Goal: Communication & Community: Answer question/provide support

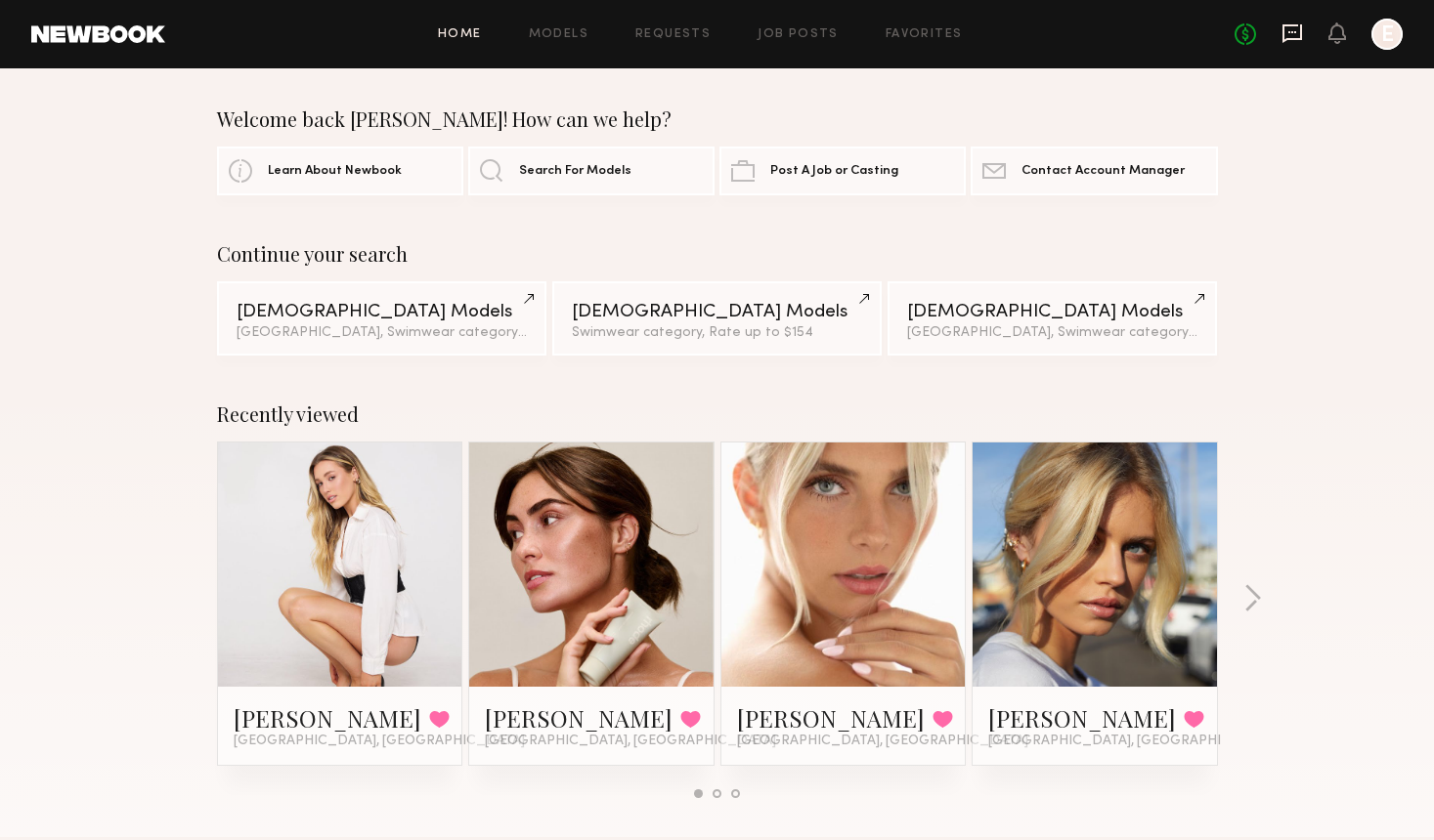
click at [1293, 41] on icon at bounding box center [1292, 33] width 22 height 22
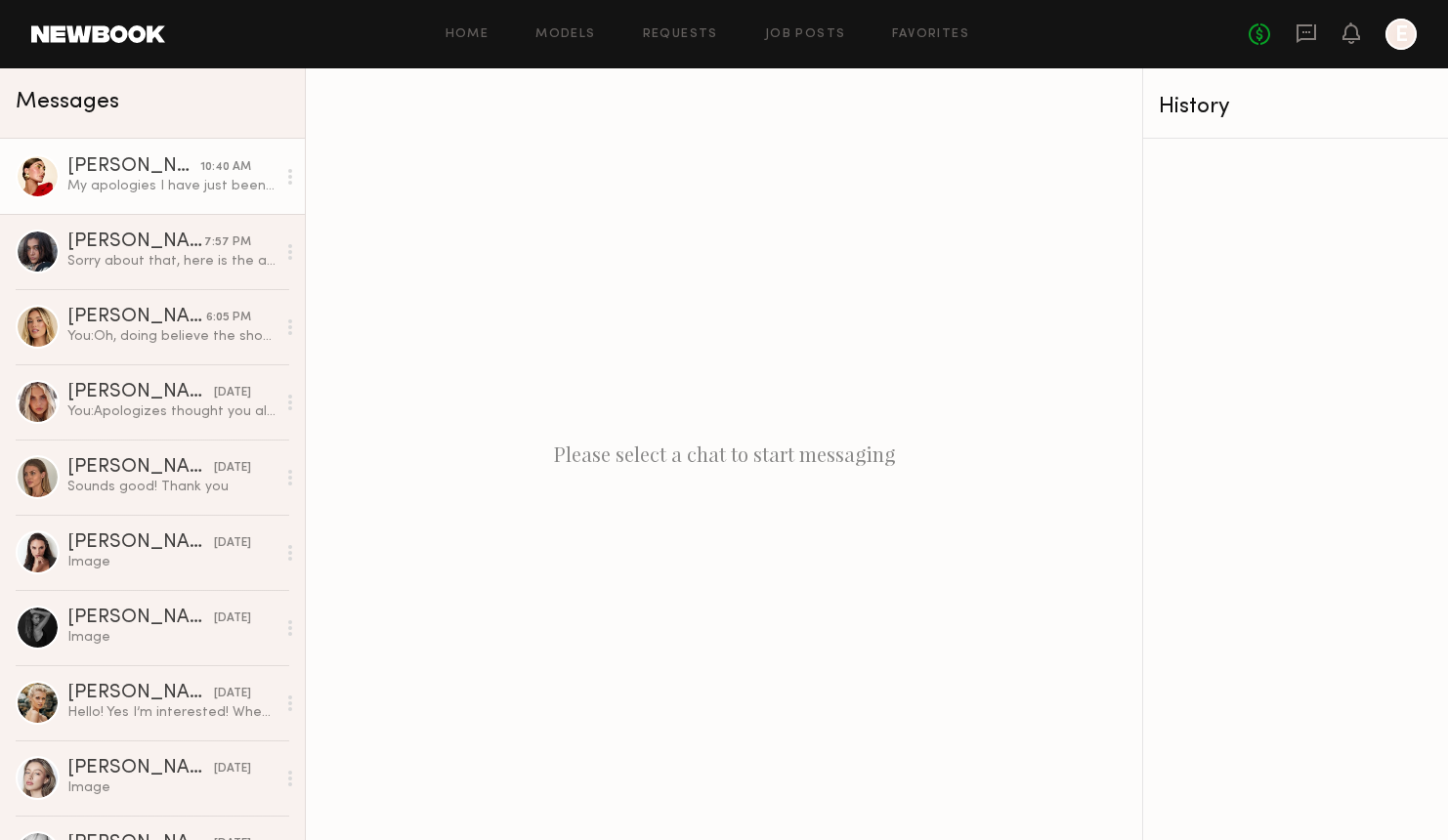
click at [131, 178] on div "My apologies I have just been back to back chasing my tail with work ! I have f…" at bounding box center [171, 186] width 208 height 19
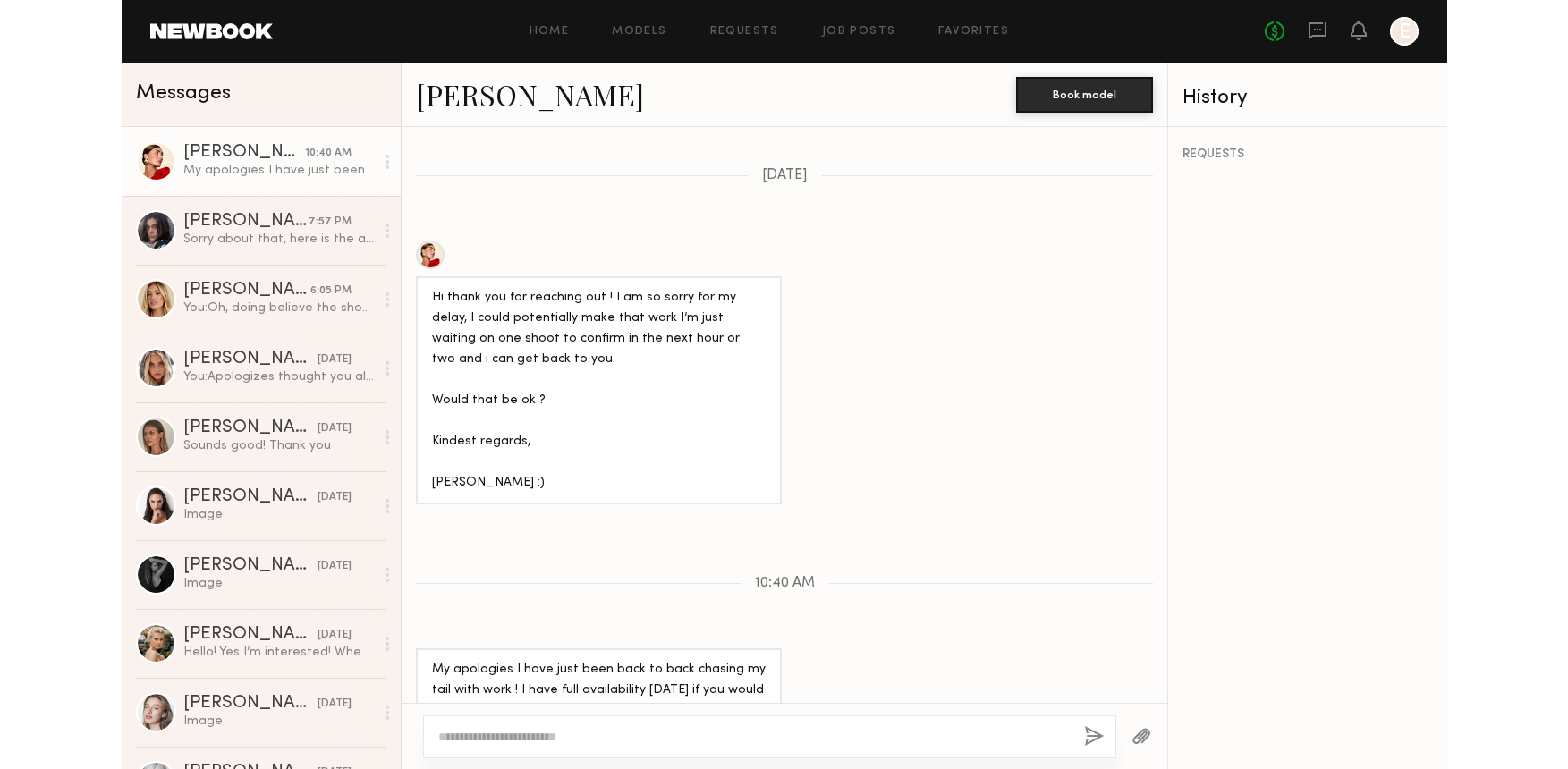
scroll to position [1075, 0]
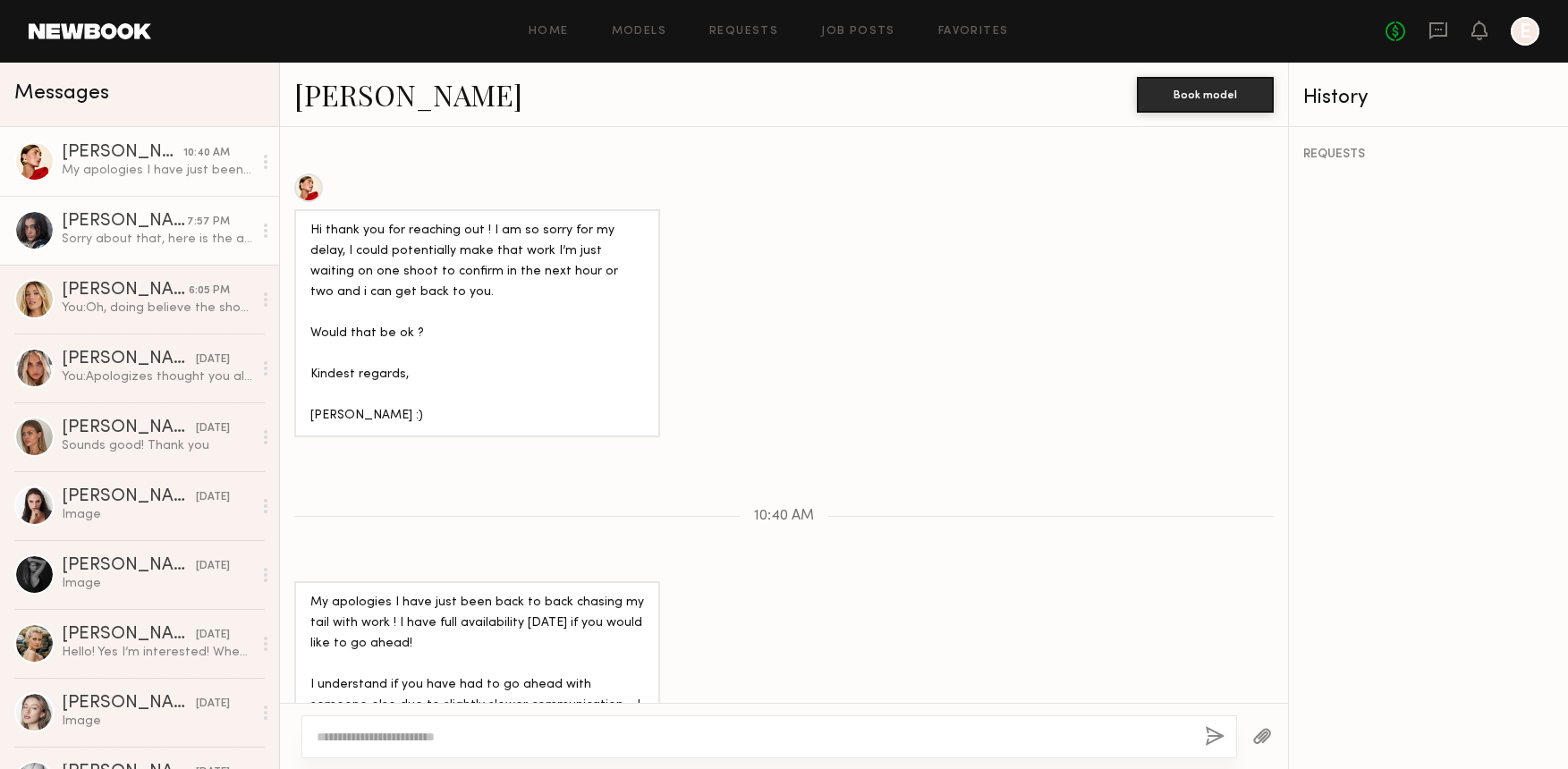
click at [160, 228] on div "[PERSON_NAME]" at bounding box center [124, 222] width 125 height 18
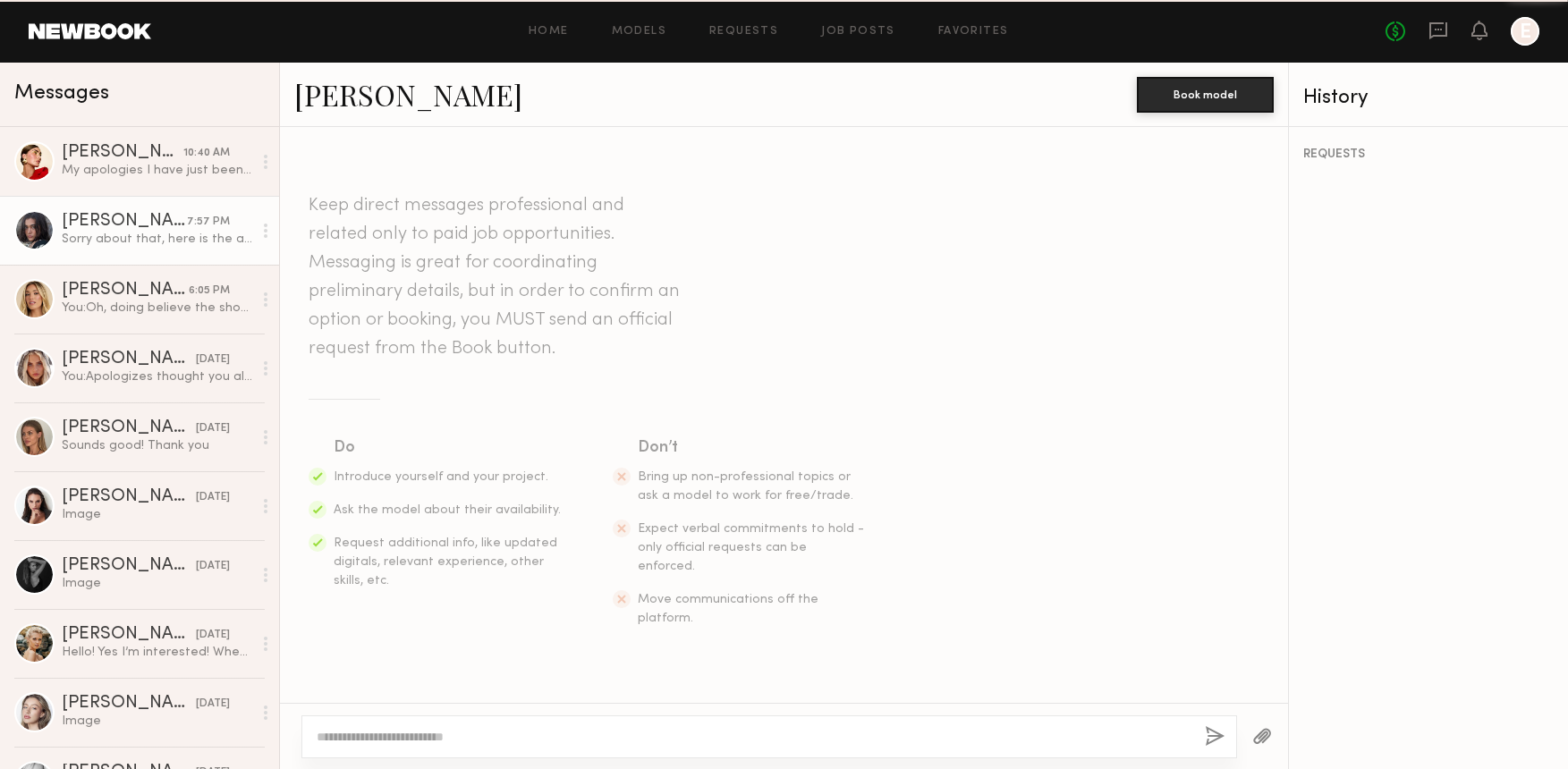
scroll to position [727, 0]
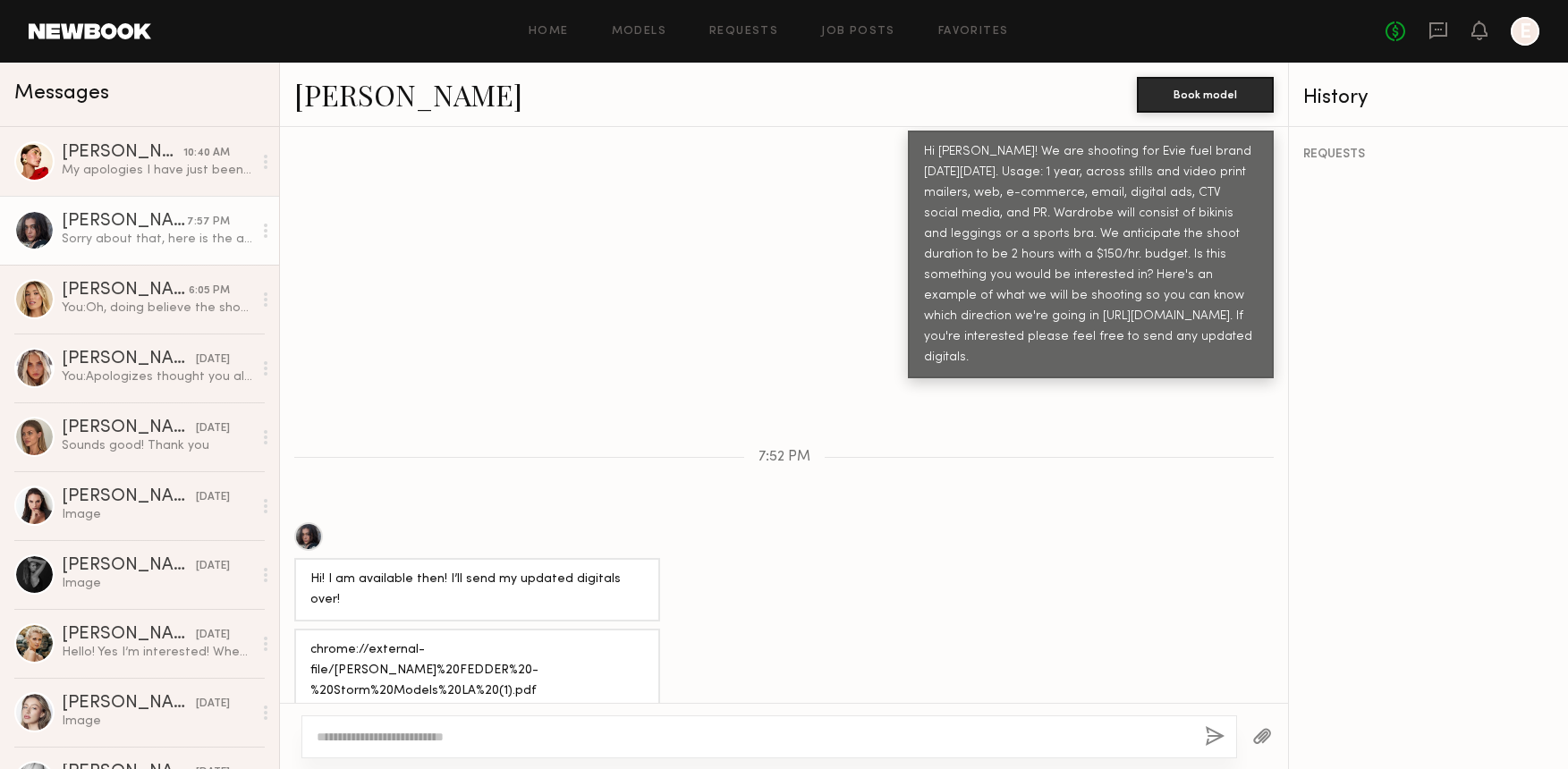
click at [465, 732] on div "[PERSON_NAME] - Storm Models LA (1)" at bounding box center [448, 738] width 232 height 13
click at [109, 281] on link "[PERSON_NAME] 6:05 PM You: Oh, doing believe the shoot date was shared earlier.…" at bounding box center [139, 298] width 279 height 69
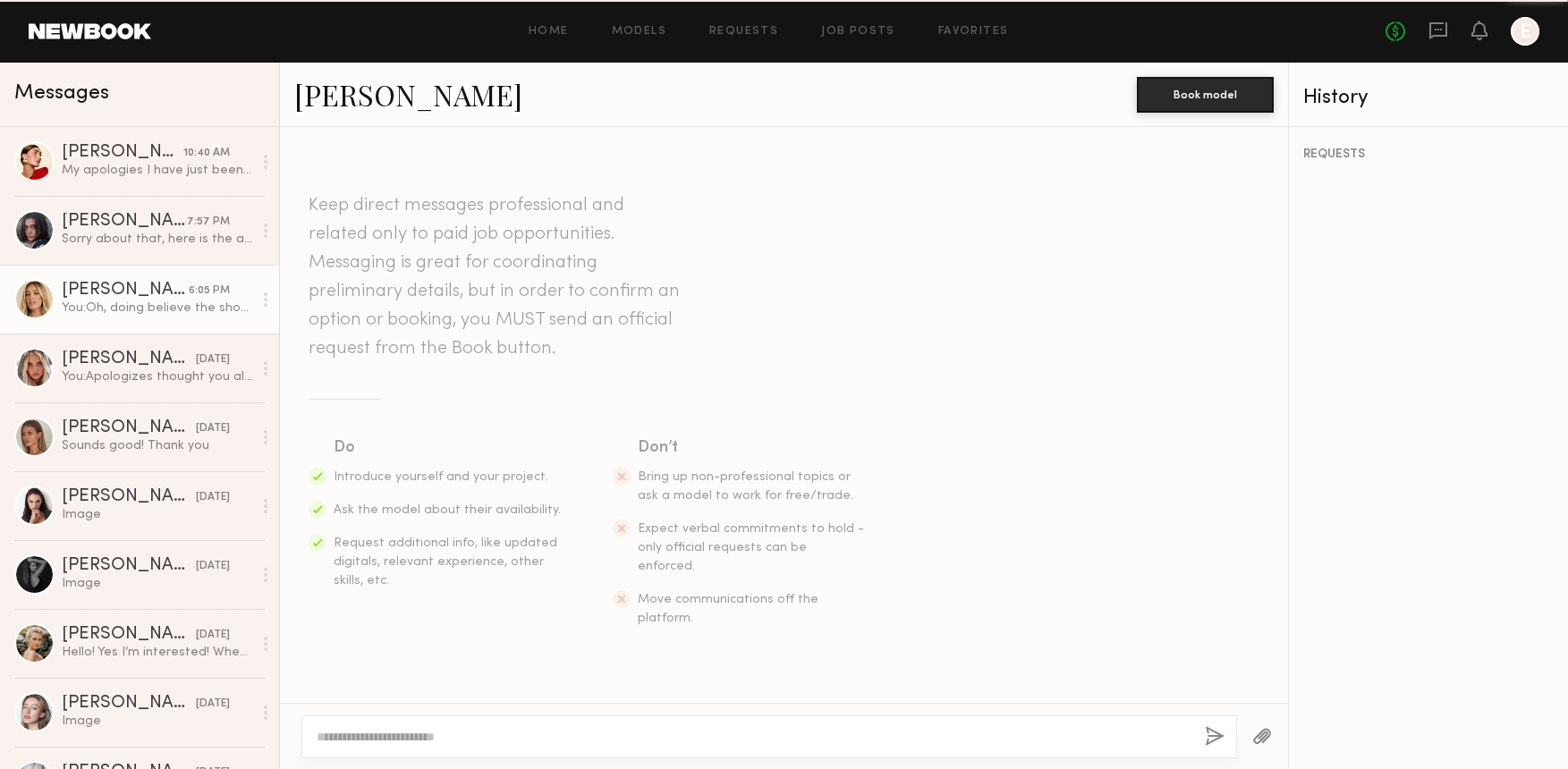
scroll to position [2262, 0]
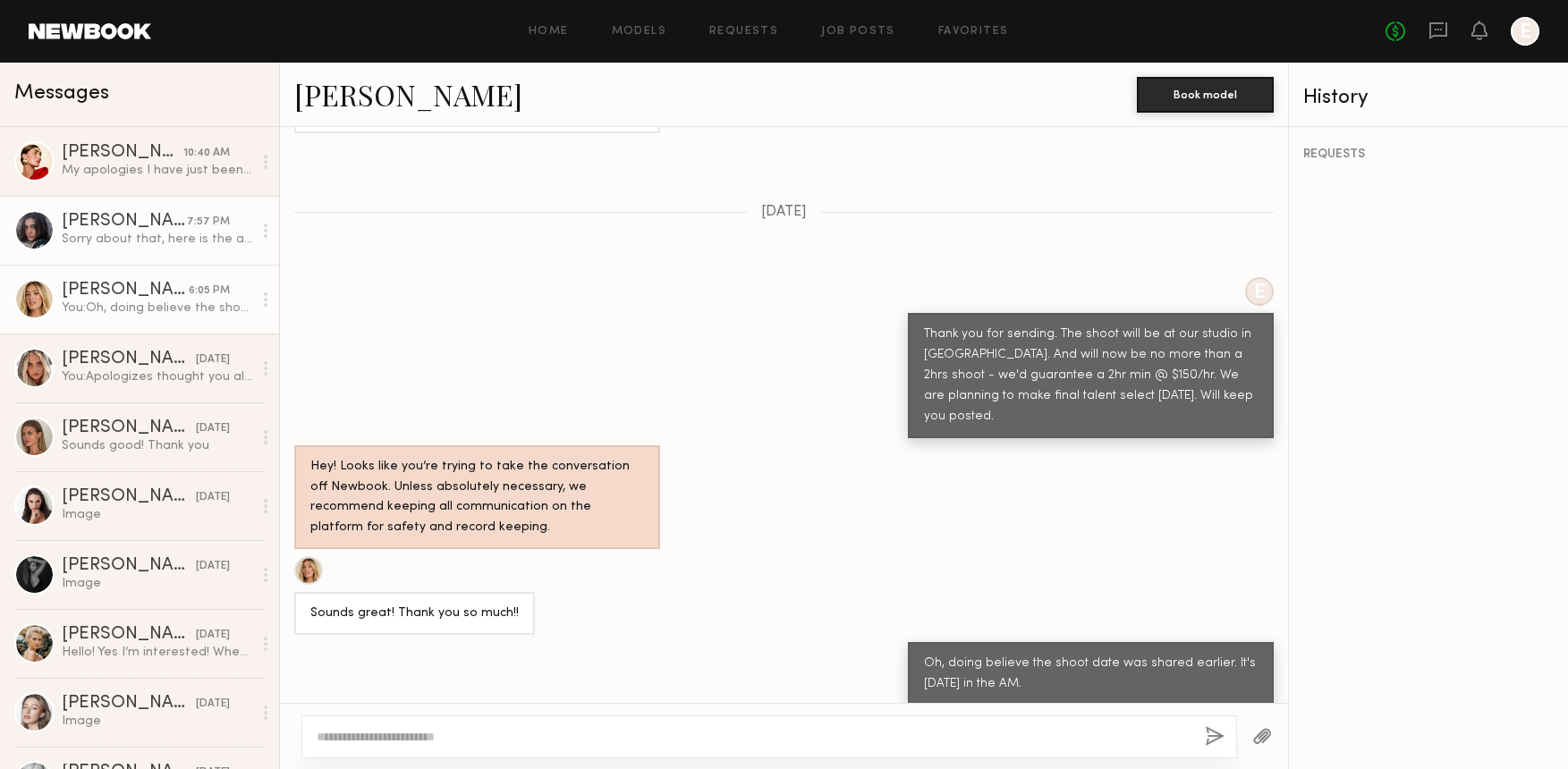
click at [102, 225] on div "[PERSON_NAME]" at bounding box center [124, 222] width 125 height 18
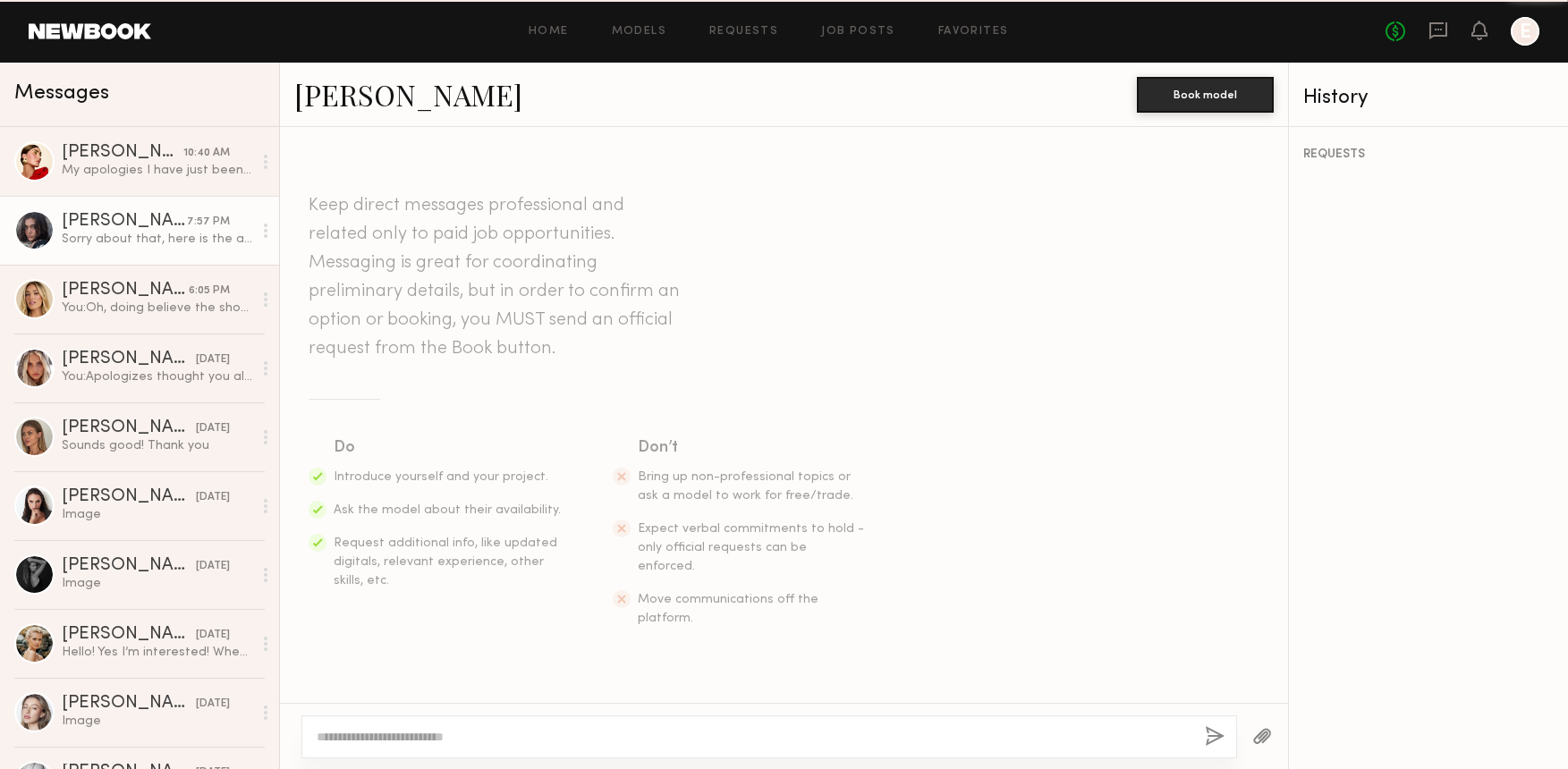
scroll to position [727, 0]
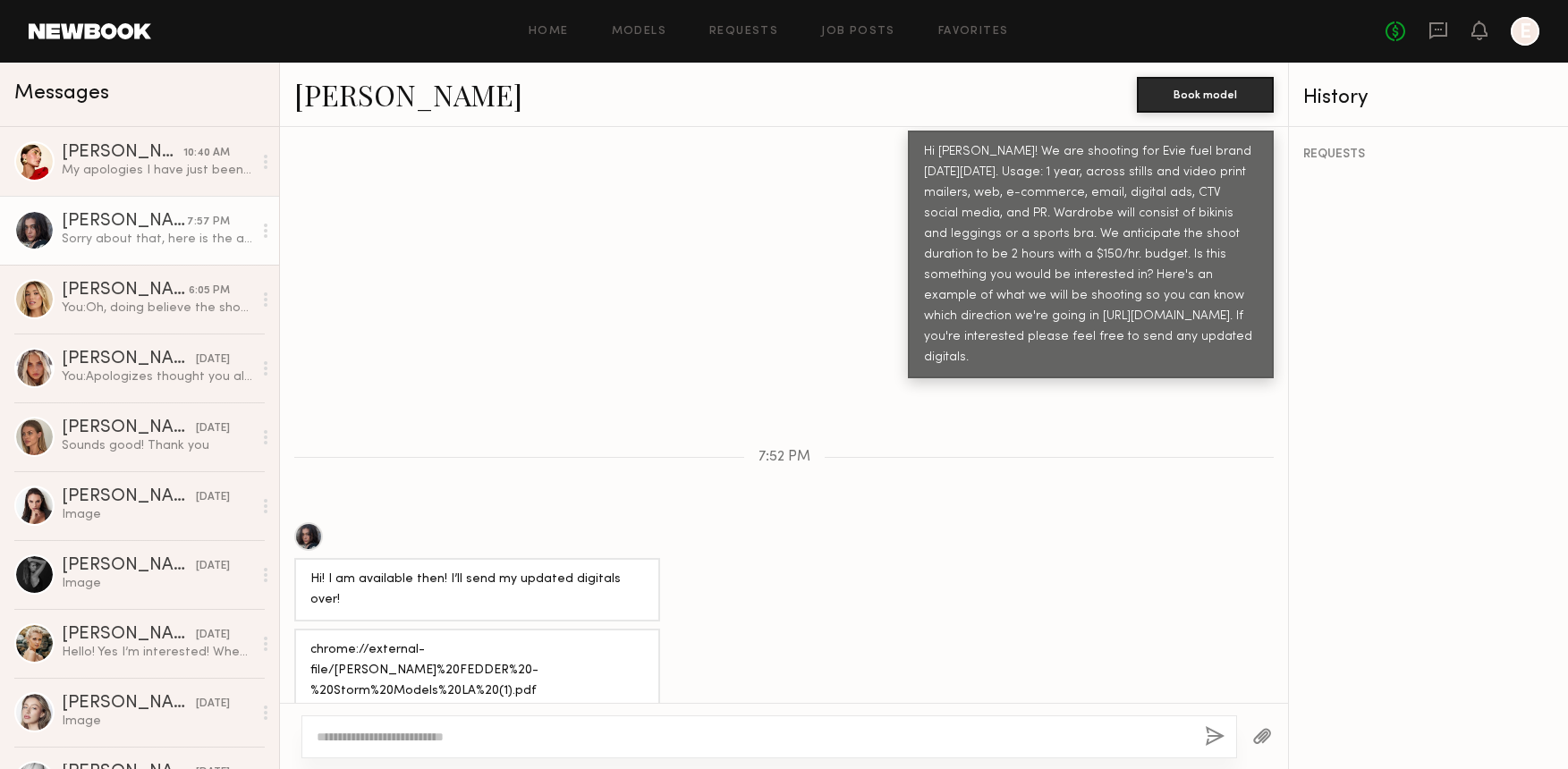
click at [561, 729] on textarea at bounding box center [753, 737] width 874 height 18
click at [849, 738] on textarea "**********" at bounding box center [753, 737] width 874 height 18
click at [750, 735] on textarea "**********" at bounding box center [753, 737] width 874 height 18
click at [872, 732] on textarea "**********" at bounding box center [753, 737] width 874 height 18
type textarea "**********"
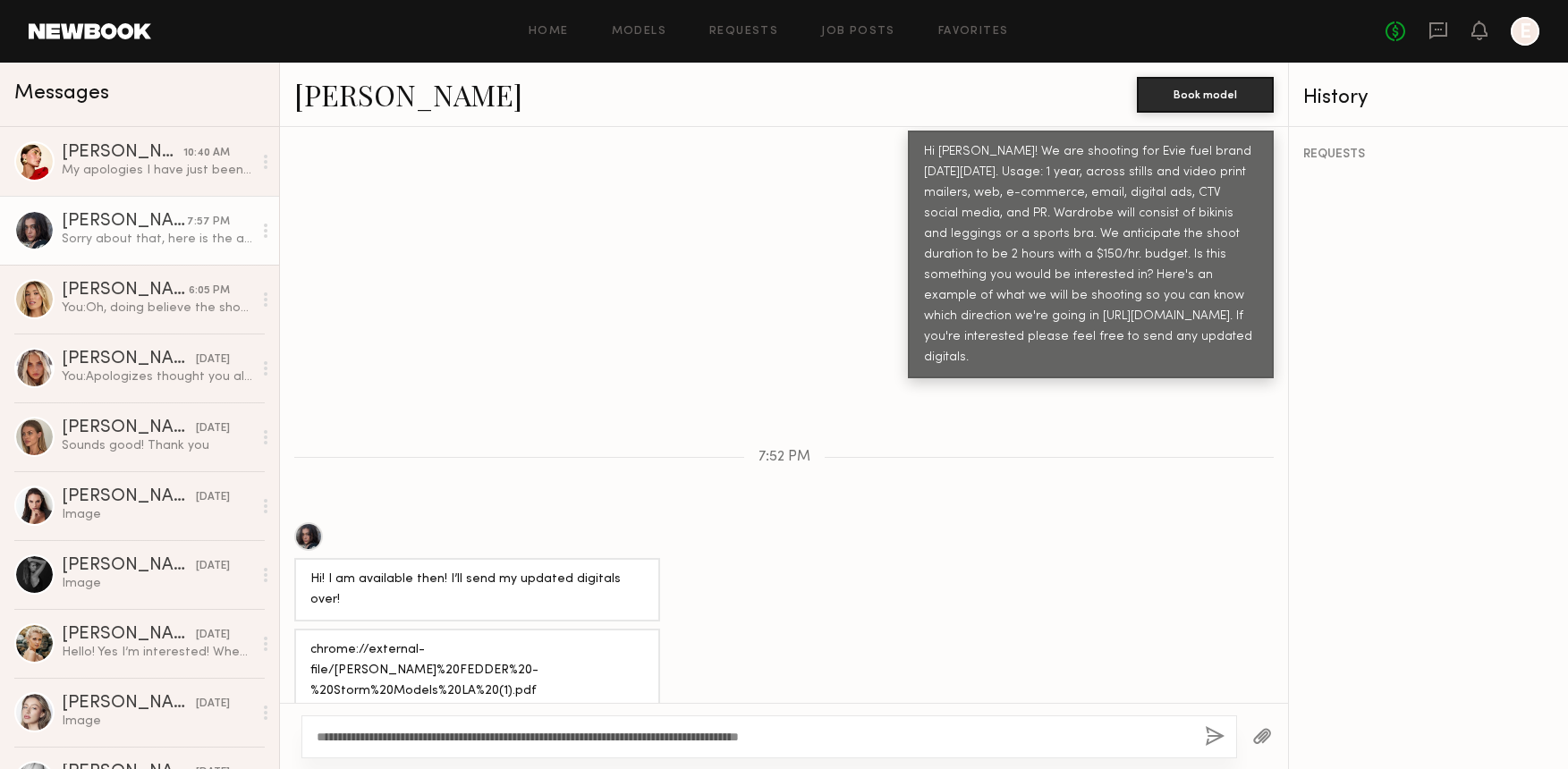
click at [1214, 740] on button "button" at bounding box center [1215, 737] width 20 height 22
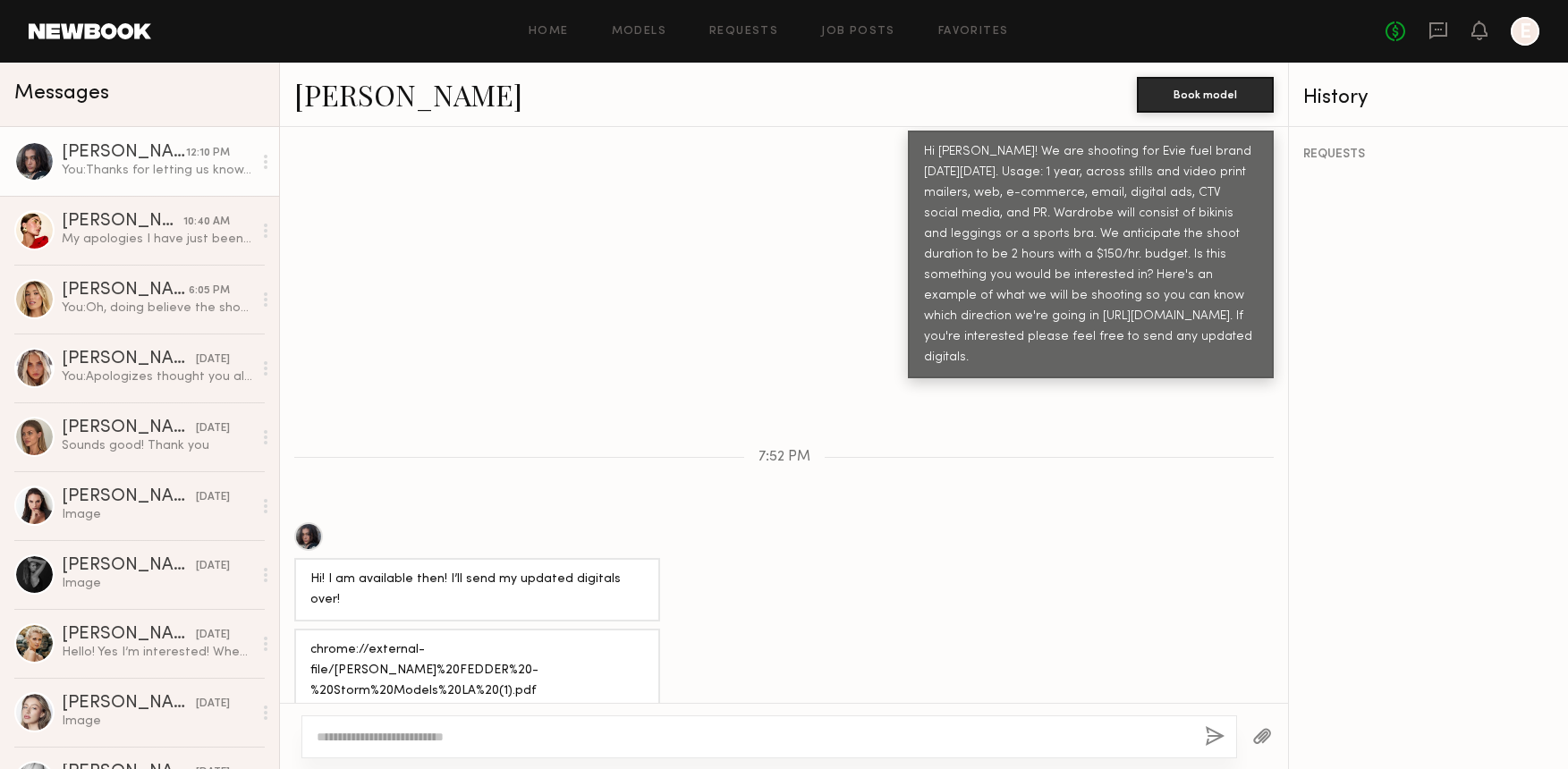
scroll to position [1070, 0]
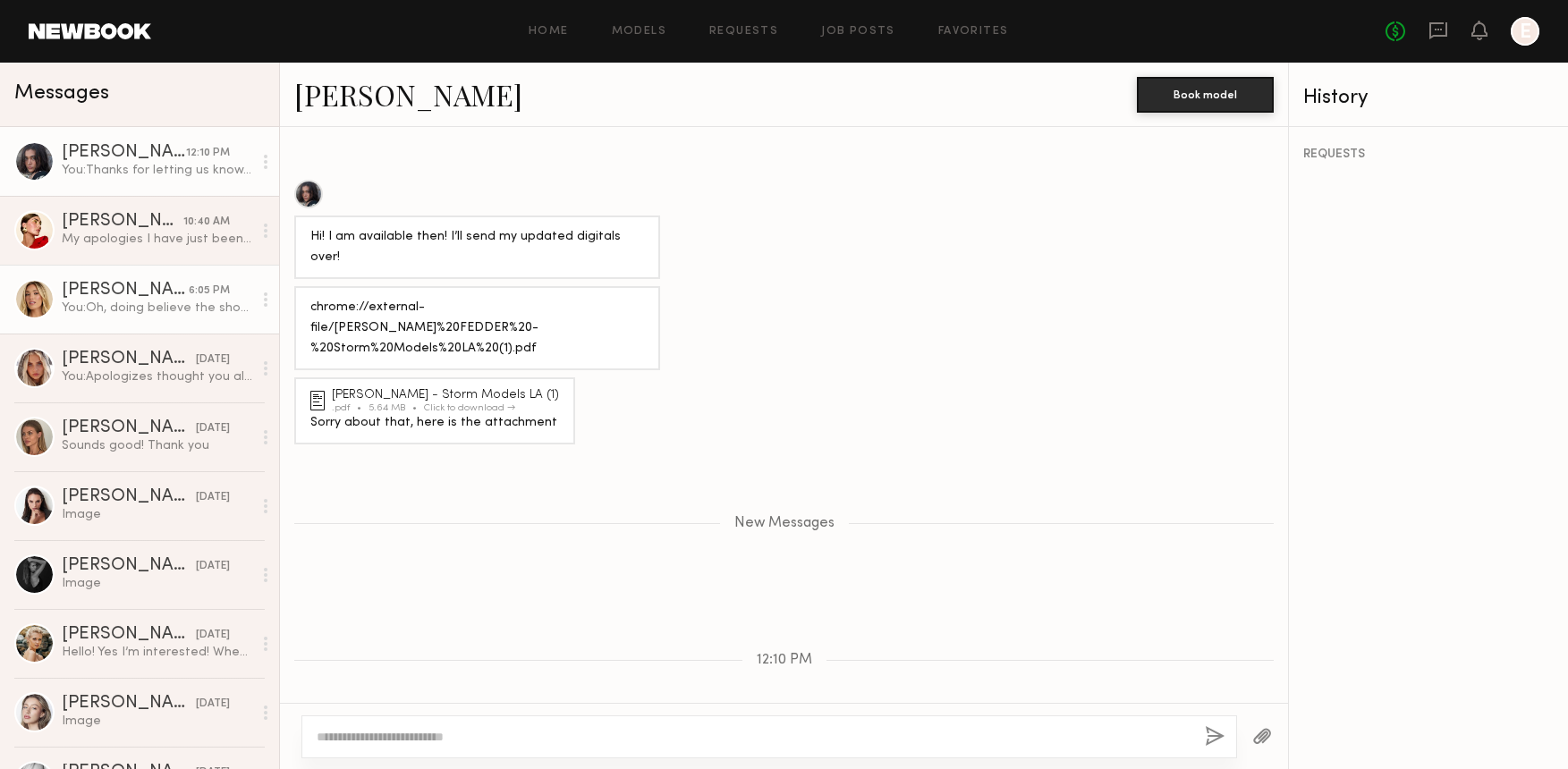
click at [105, 290] on div "[PERSON_NAME]" at bounding box center [124, 291] width 127 height 18
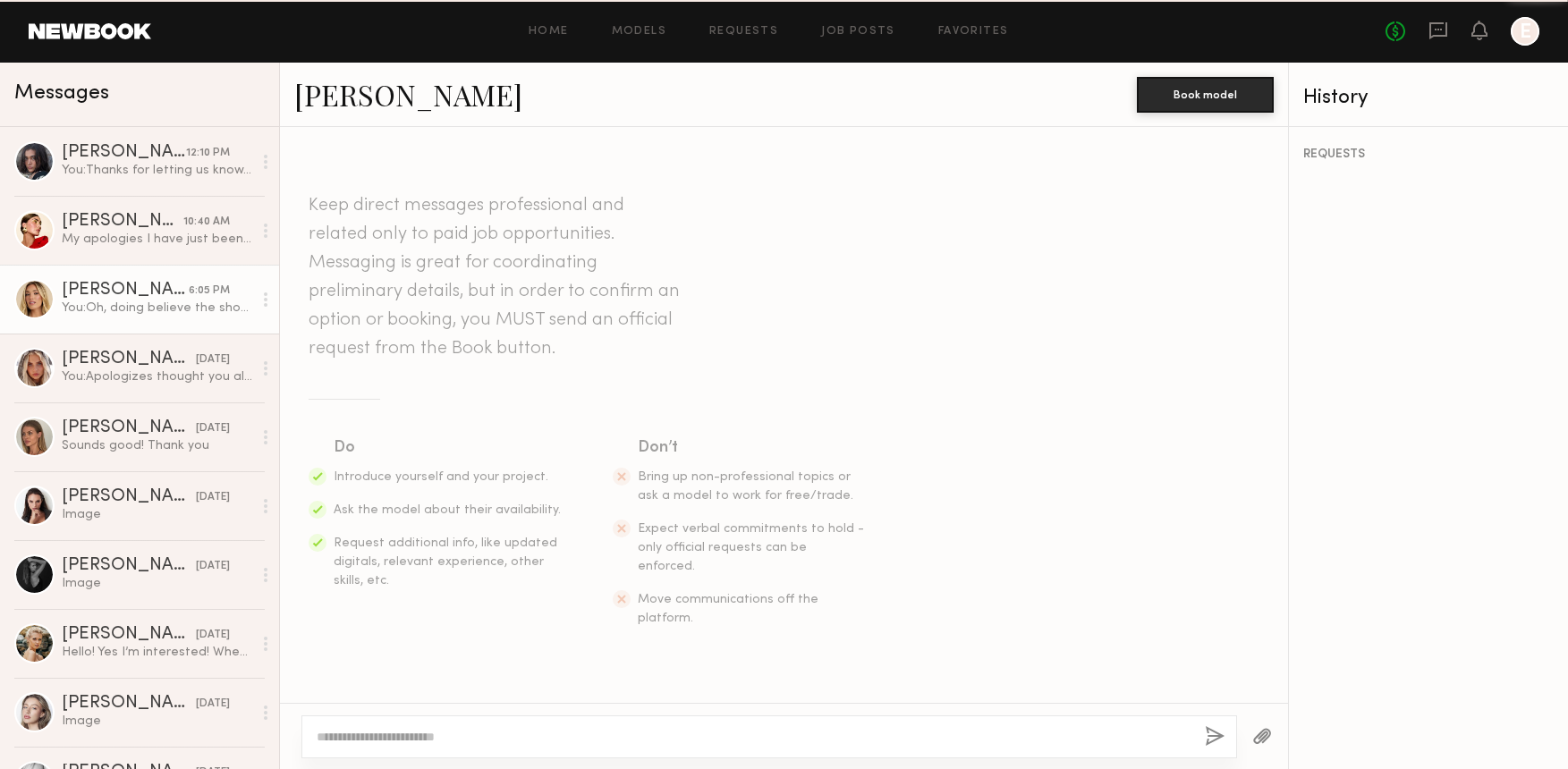
scroll to position [2262, 0]
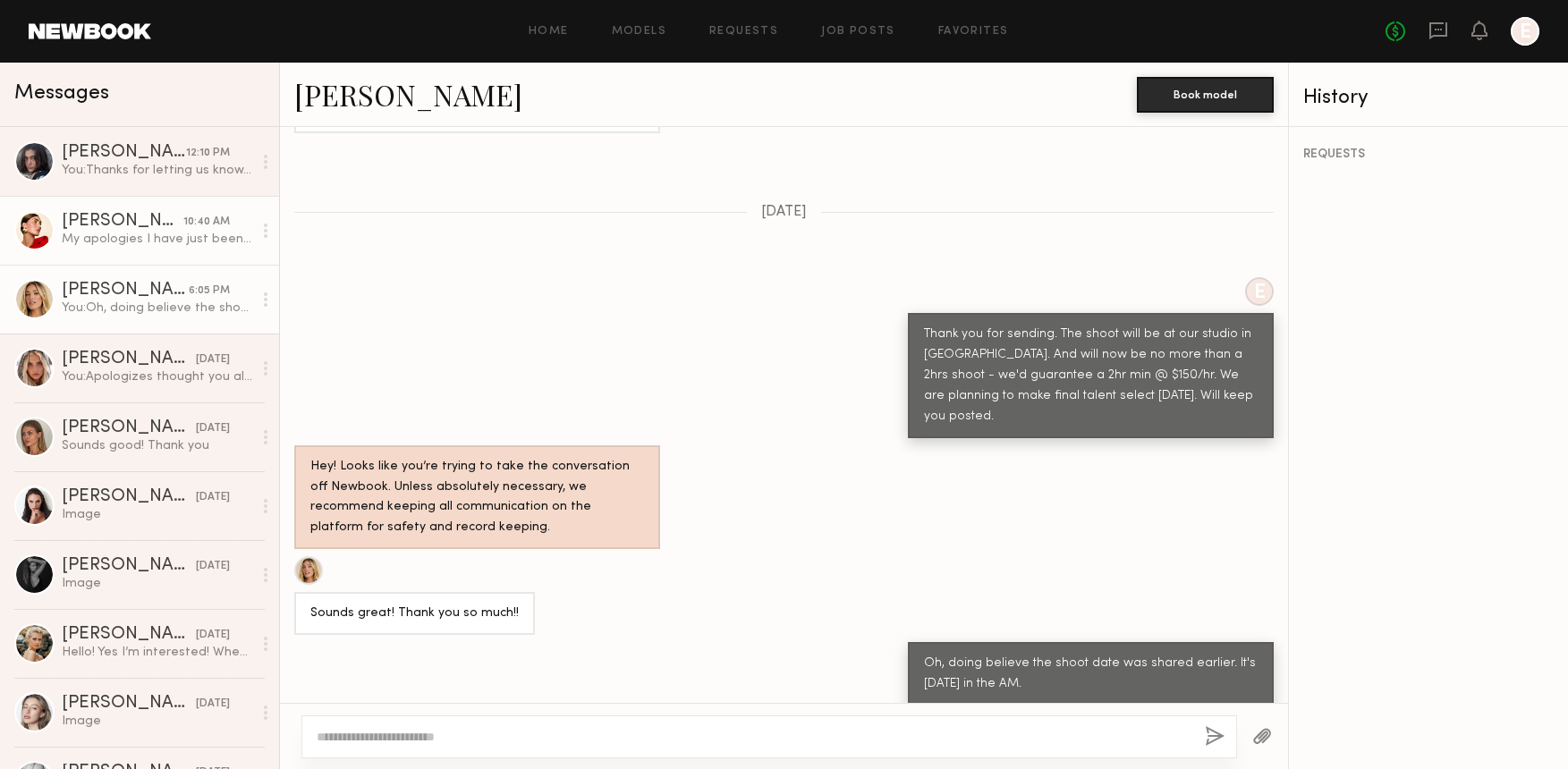
click at [103, 219] on div "[PERSON_NAME]" at bounding box center [122, 222] width 122 height 18
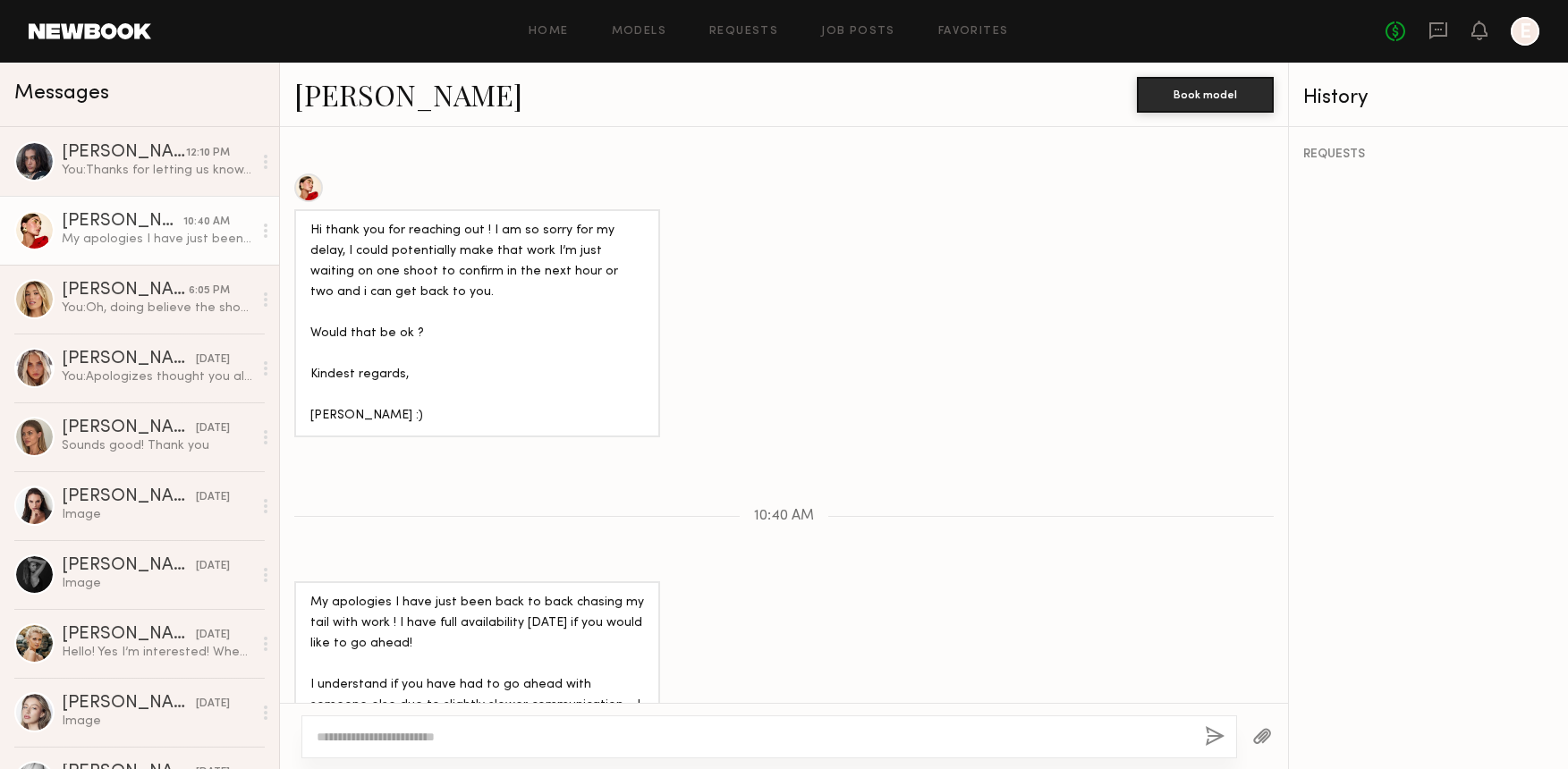
scroll to position [739, 0]
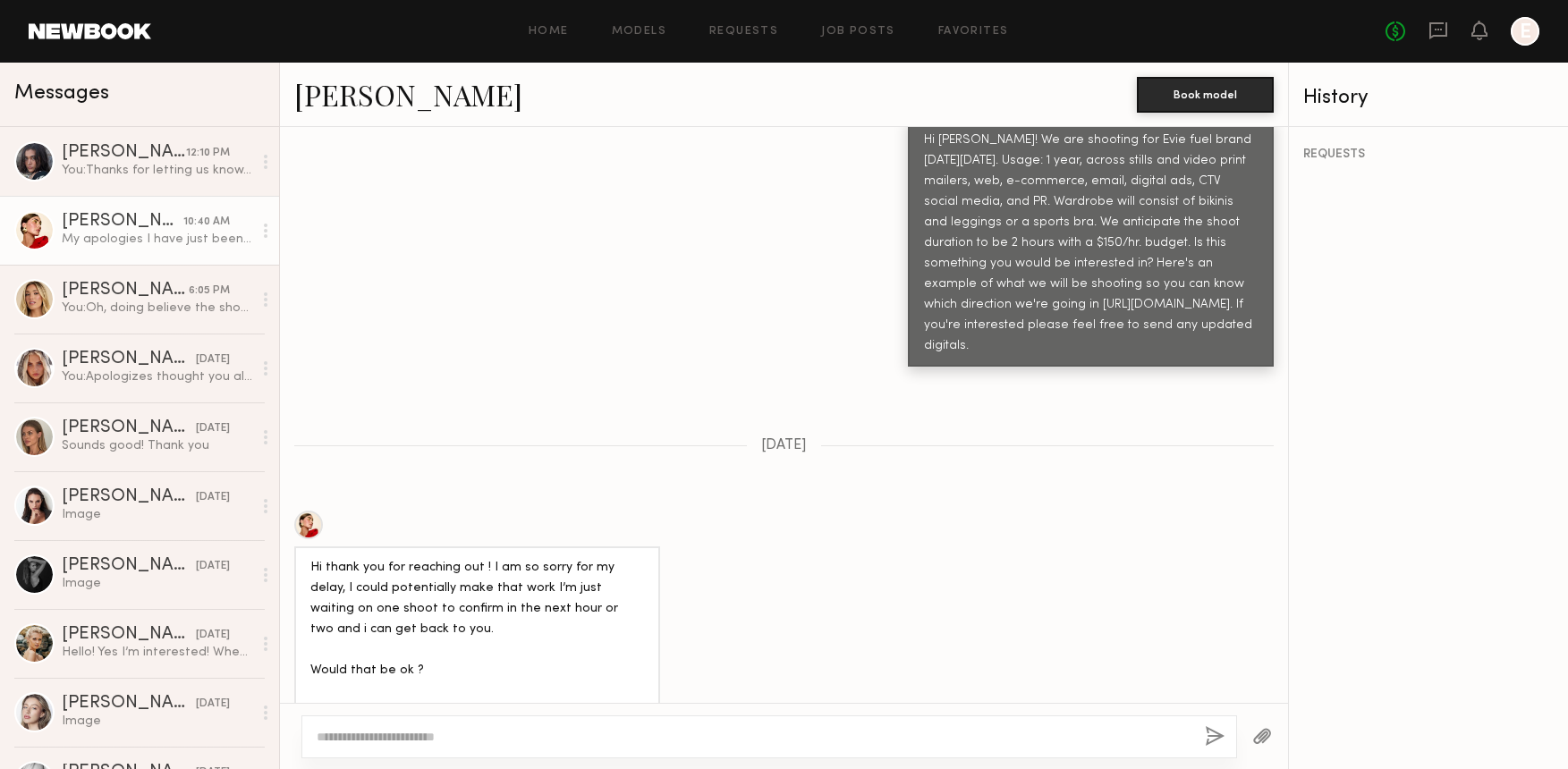
click at [396, 93] on link "[PERSON_NAME]" at bounding box center [408, 94] width 228 height 38
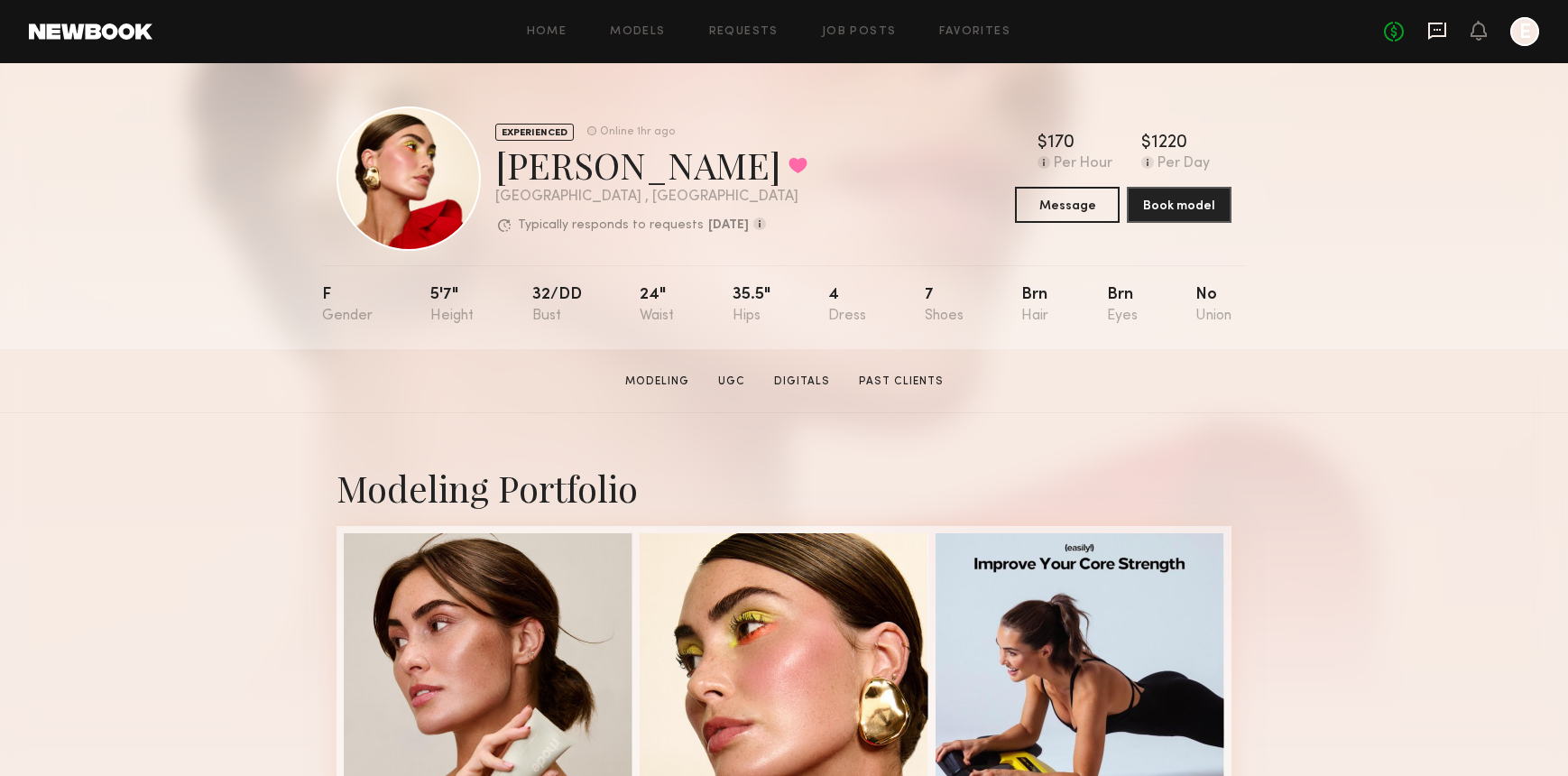
click at [1427, 29] on icon at bounding box center [1437, 30] width 20 height 20
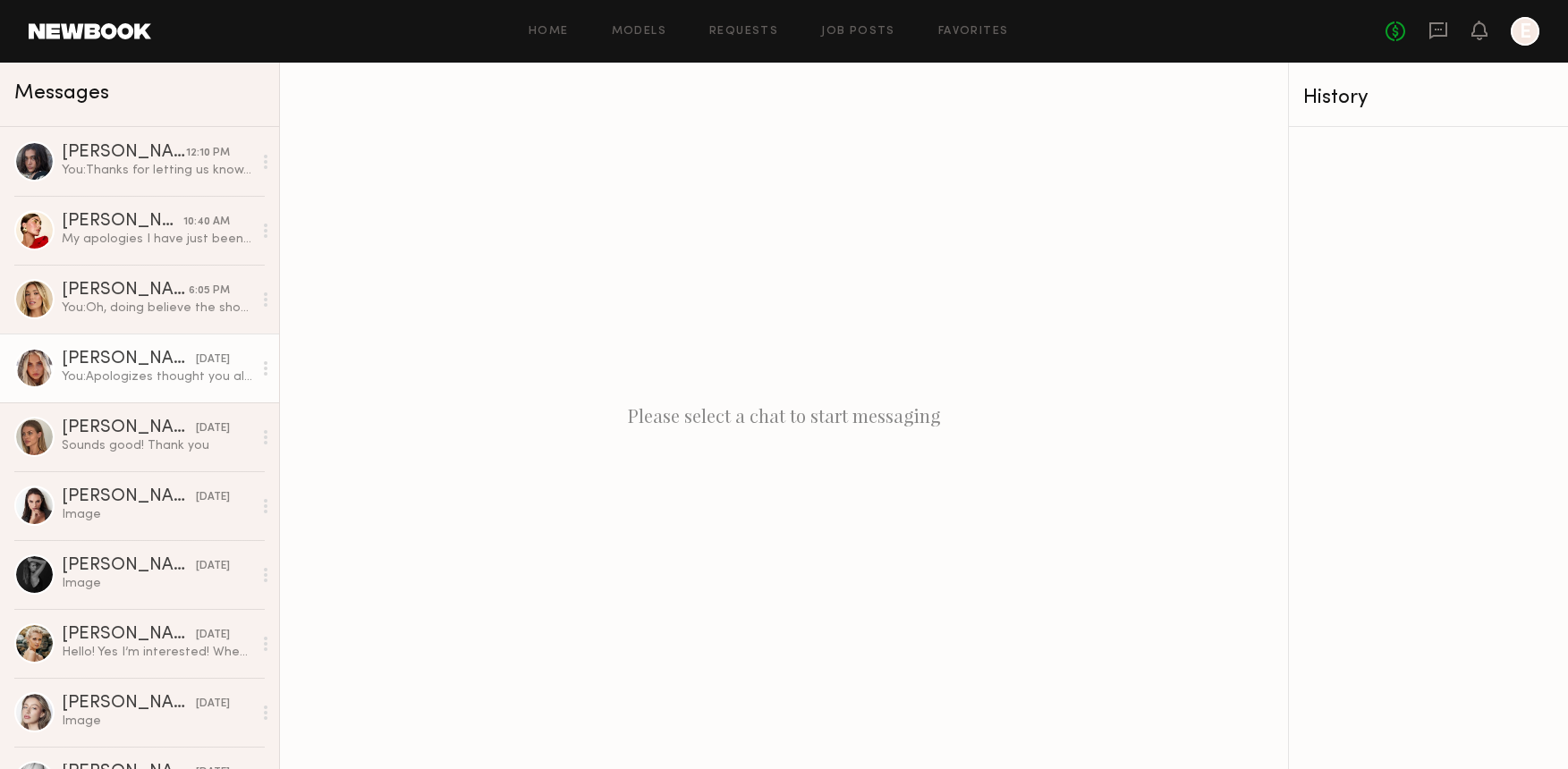
click at [99, 374] on div "You: Apologizes thought you already had the information. It's Tuesday 9/23 AM." at bounding box center [156, 377] width 190 height 17
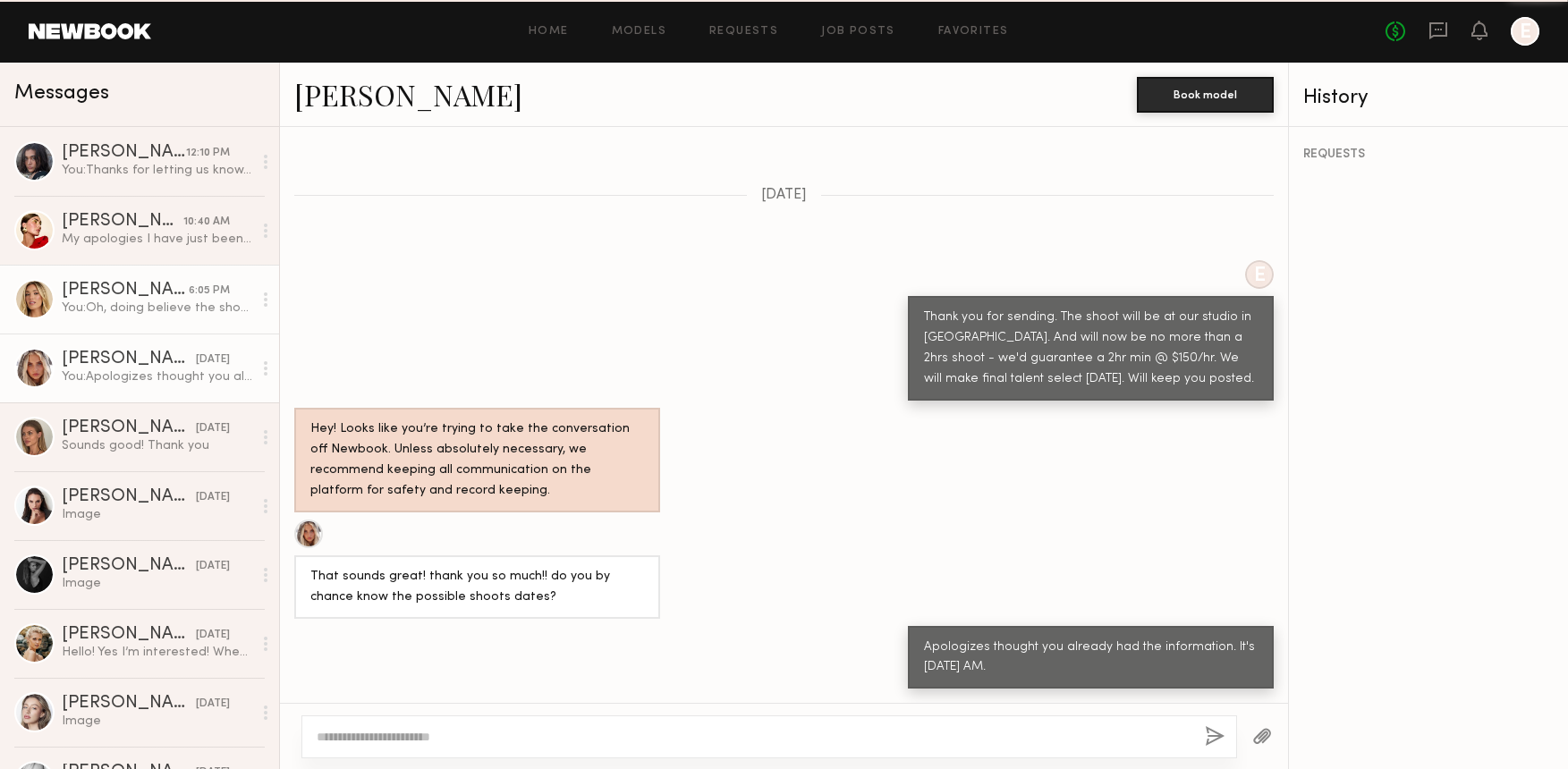
scroll to position [2724, 0]
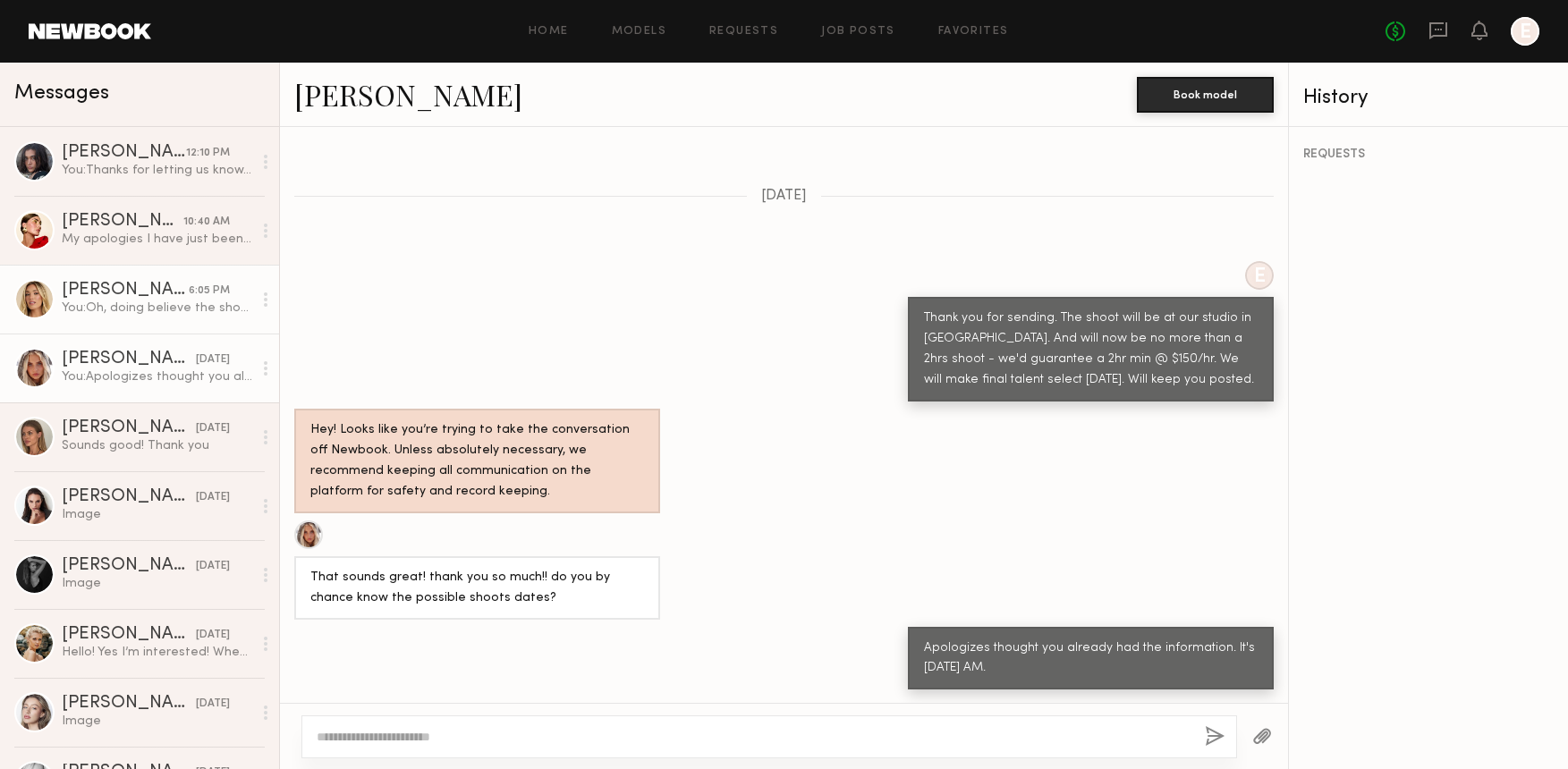
click at [128, 305] on div "You: Oh, doing believe the shoot date was shared earlier. It's Tuesday 9/23 in …" at bounding box center [156, 308] width 190 height 17
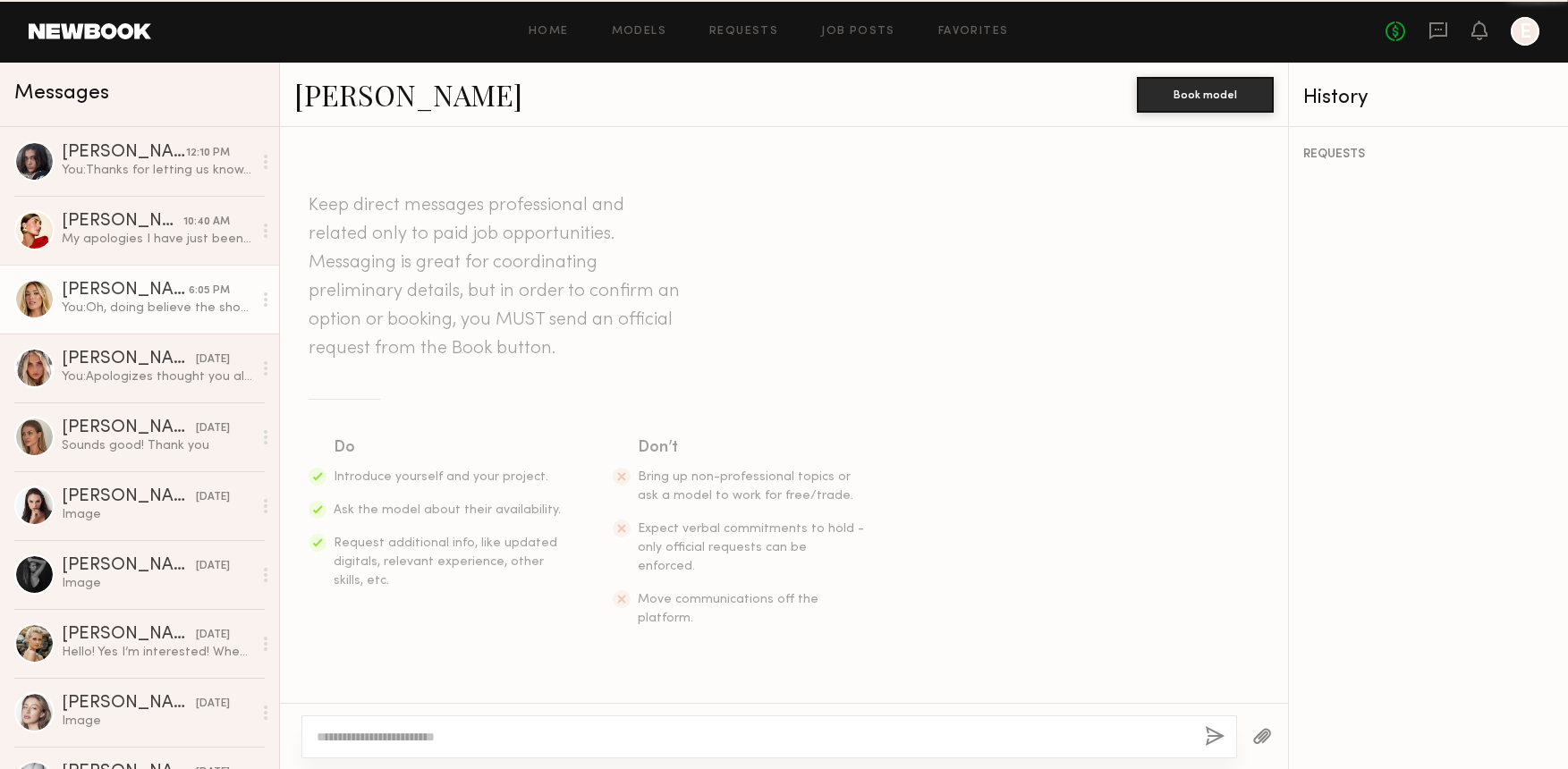
scroll to position [2262, 0]
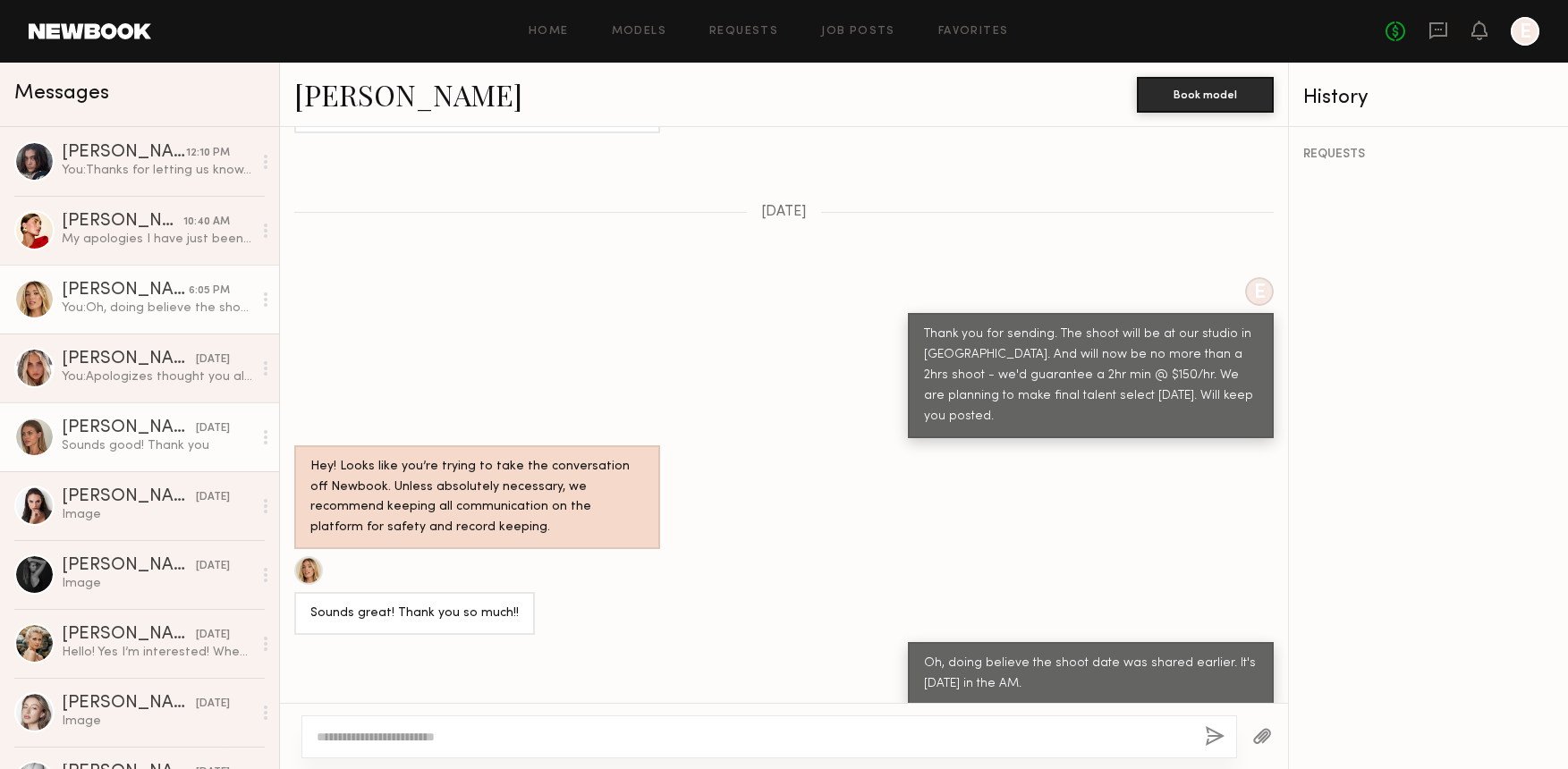
click at [101, 443] on div "Sounds good! Thank you" at bounding box center [156, 445] width 190 height 17
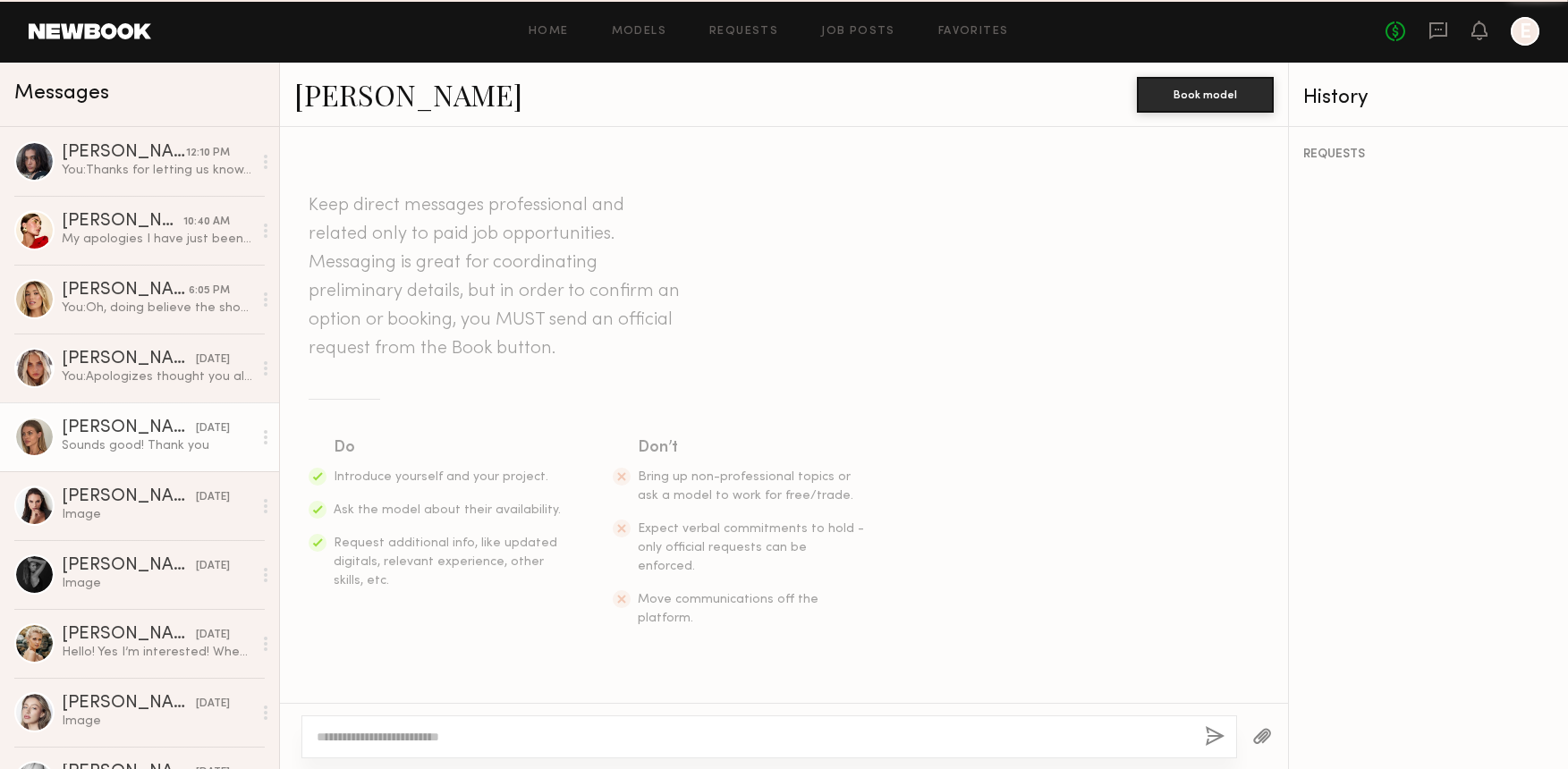
scroll to position [1671, 0]
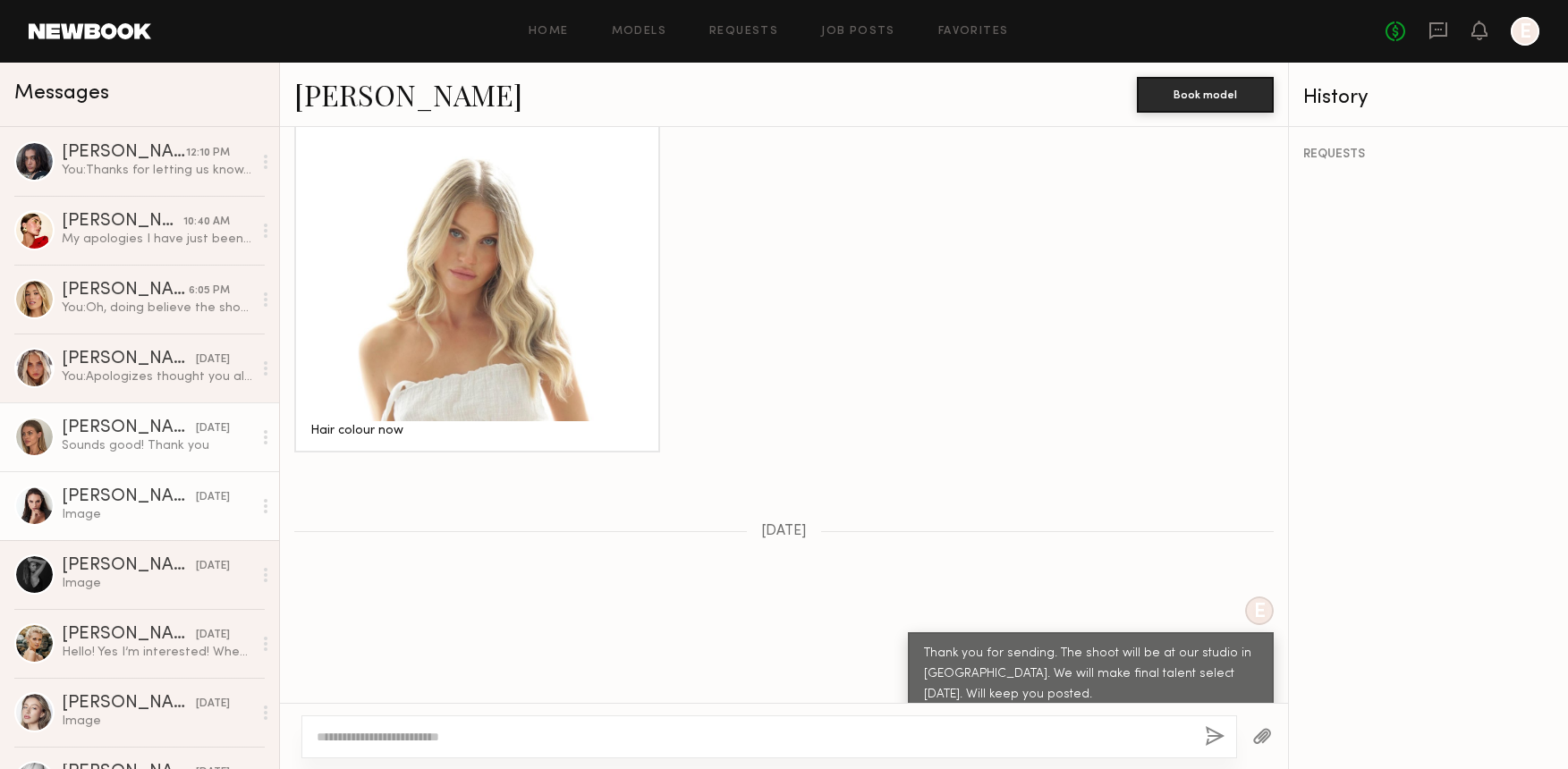
click at [83, 488] on div "[PERSON_NAME]" at bounding box center [128, 497] width 134 height 18
